Goal: Check status

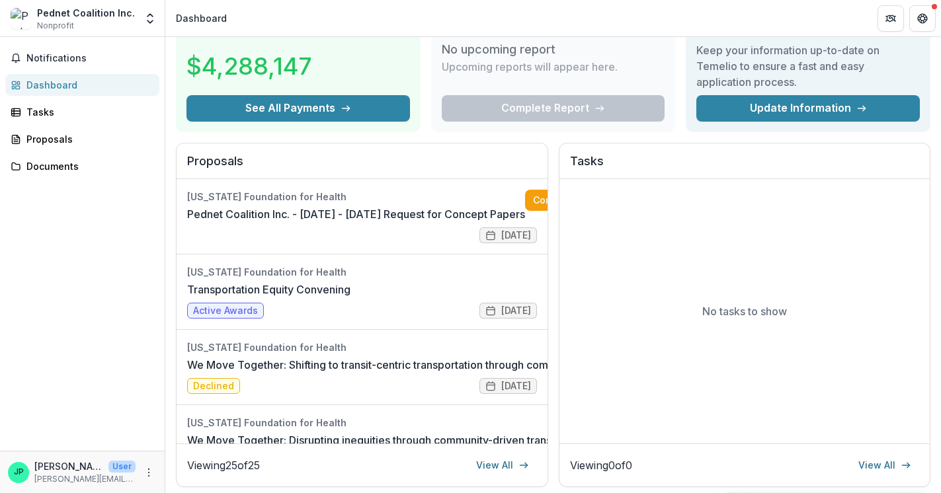
click at [71, 14] on div "Pednet Coalition Inc." at bounding box center [86, 13] width 98 height 14
click at [147, 17] on icon "Open entity switcher" at bounding box center [149, 18] width 13 height 13
click at [89, 69] on link "Settings" at bounding box center [82, 73] width 159 height 22
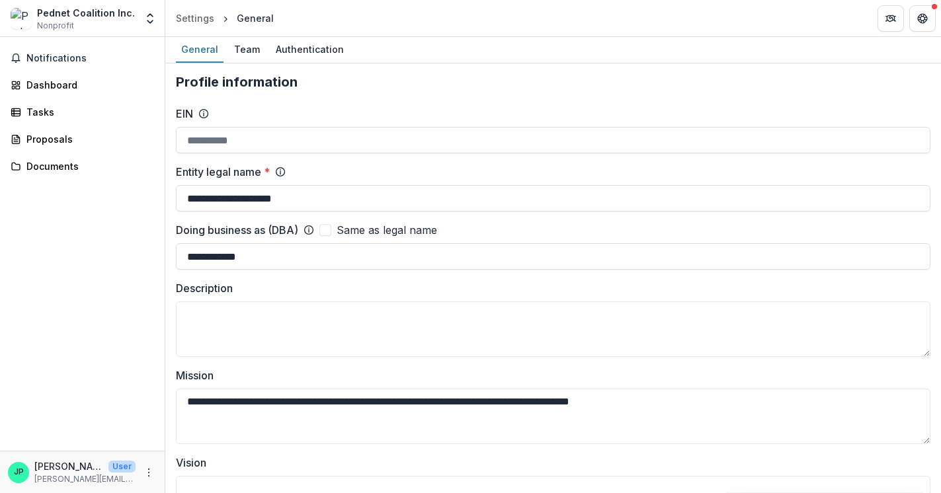
type input "**********"
click at [45, 88] on div "Dashboard" at bounding box center [87, 85] width 122 height 14
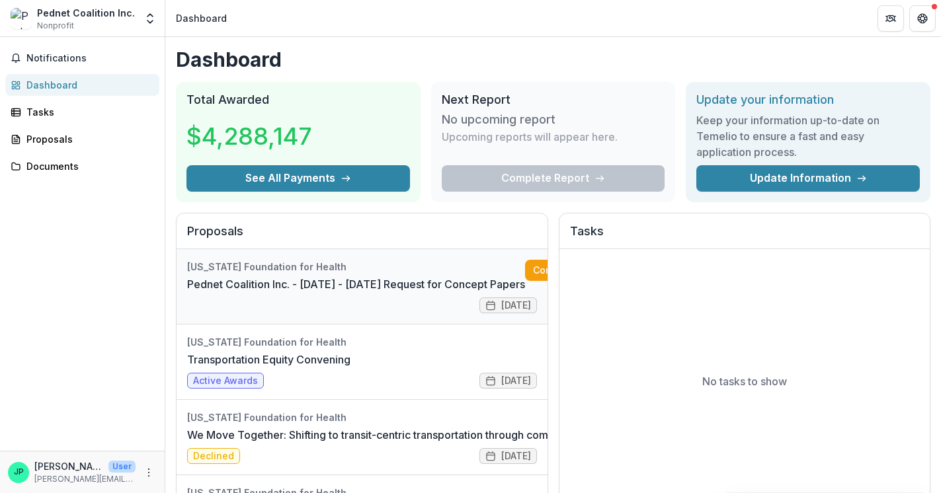
click at [321, 286] on link "Pednet Coalition Inc. - [DATE] - [DATE] Request for Concept Papers" at bounding box center [356, 284] width 338 height 16
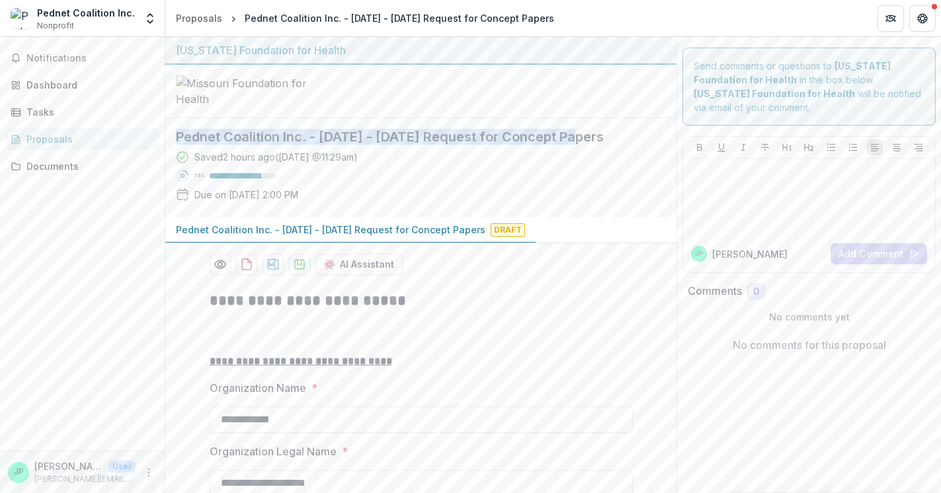
drag, startPoint x: 179, startPoint y: 237, endPoint x: 589, endPoint y: 241, distance: 410.6
click at [589, 145] on h2 "Pednet Coalition Inc. - [DATE] - [DATE] Request for Concept Papers" at bounding box center [410, 137] width 469 height 16
click at [579, 145] on h2 "Pednet Coalition Inc. - [DATE] - [DATE] Request for Concept Papers" at bounding box center [410, 137] width 469 height 16
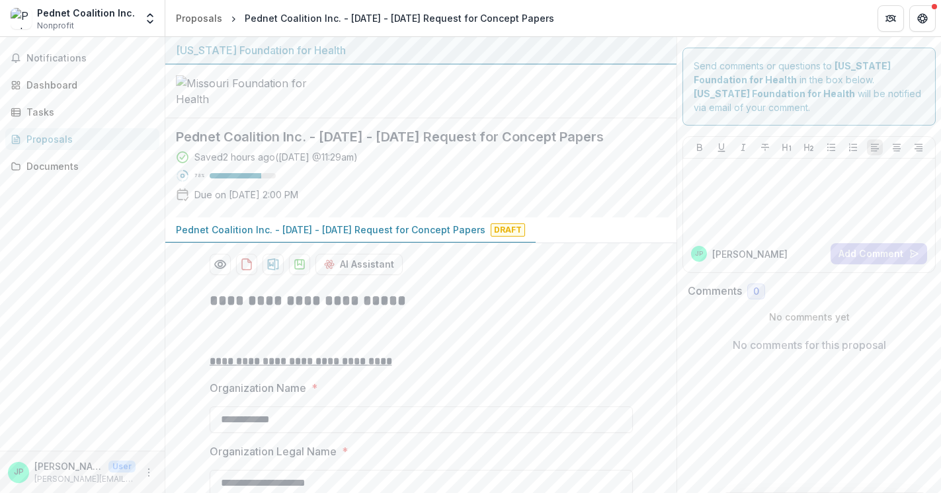
click at [333, 237] on p "Pednet Coalition Inc. - [DATE] - [DATE] Request for Concept Papers" at bounding box center [330, 230] width 309 height 14
